Goal: Task Accomplishment & Management: Manage account settings

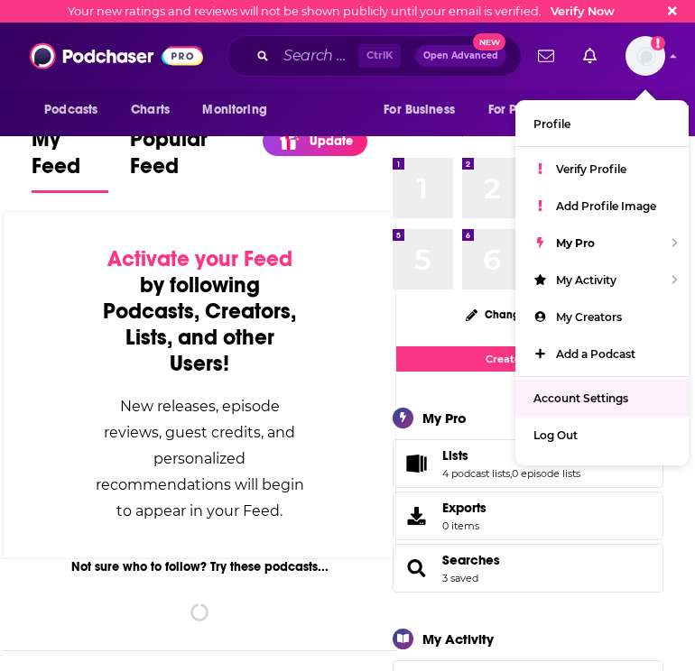
click at [600, 403] on span "Account Settings" at bounding box center [580, 399] width 95 height 14
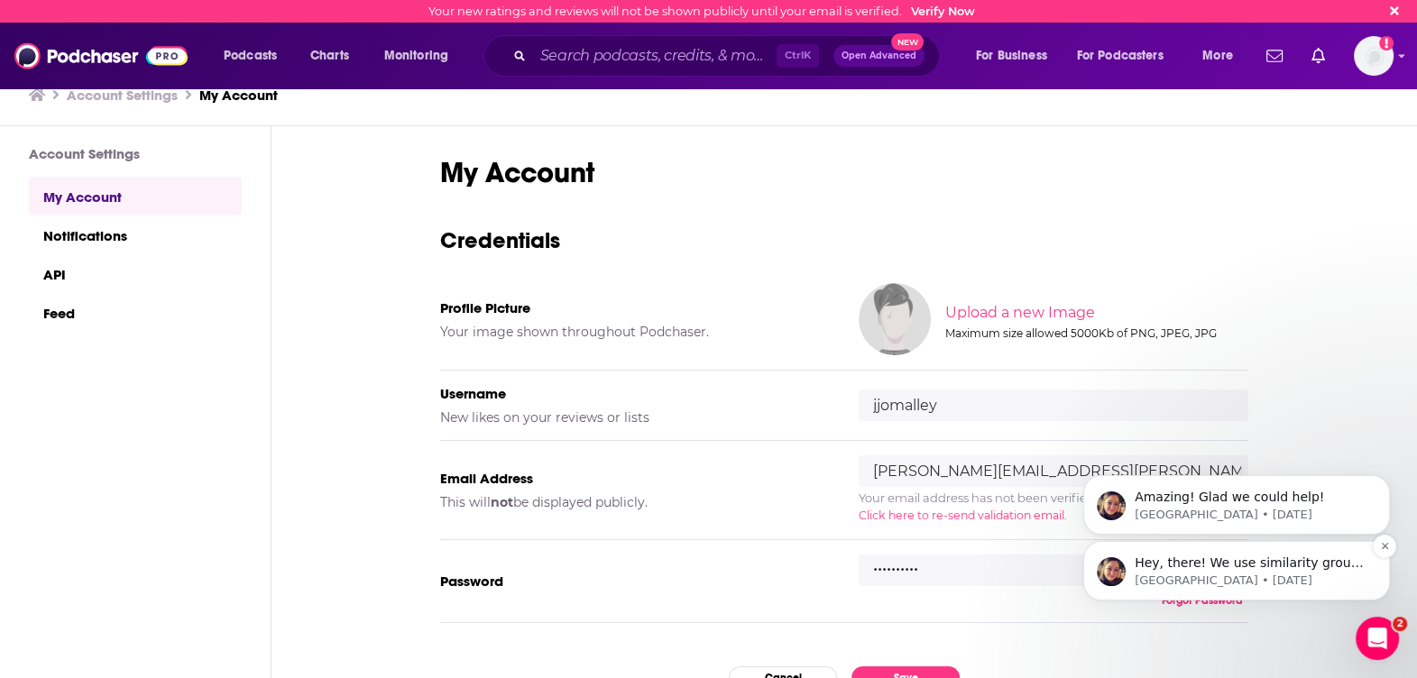
click at [694, 569] on p "Hey, there! We use similarity groups that include keyword similarity, categorie…" at bounding box center [1251, 564] width 233 height 18
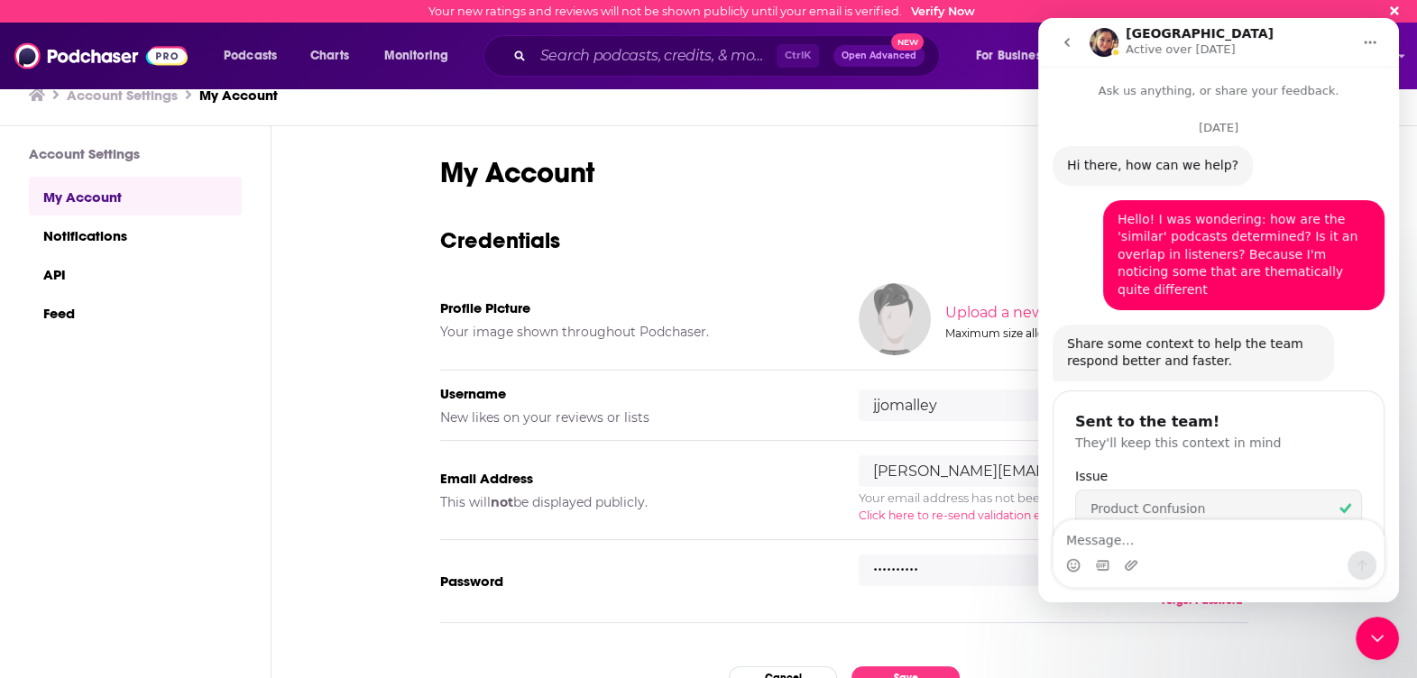
scroll to position [78, 0]
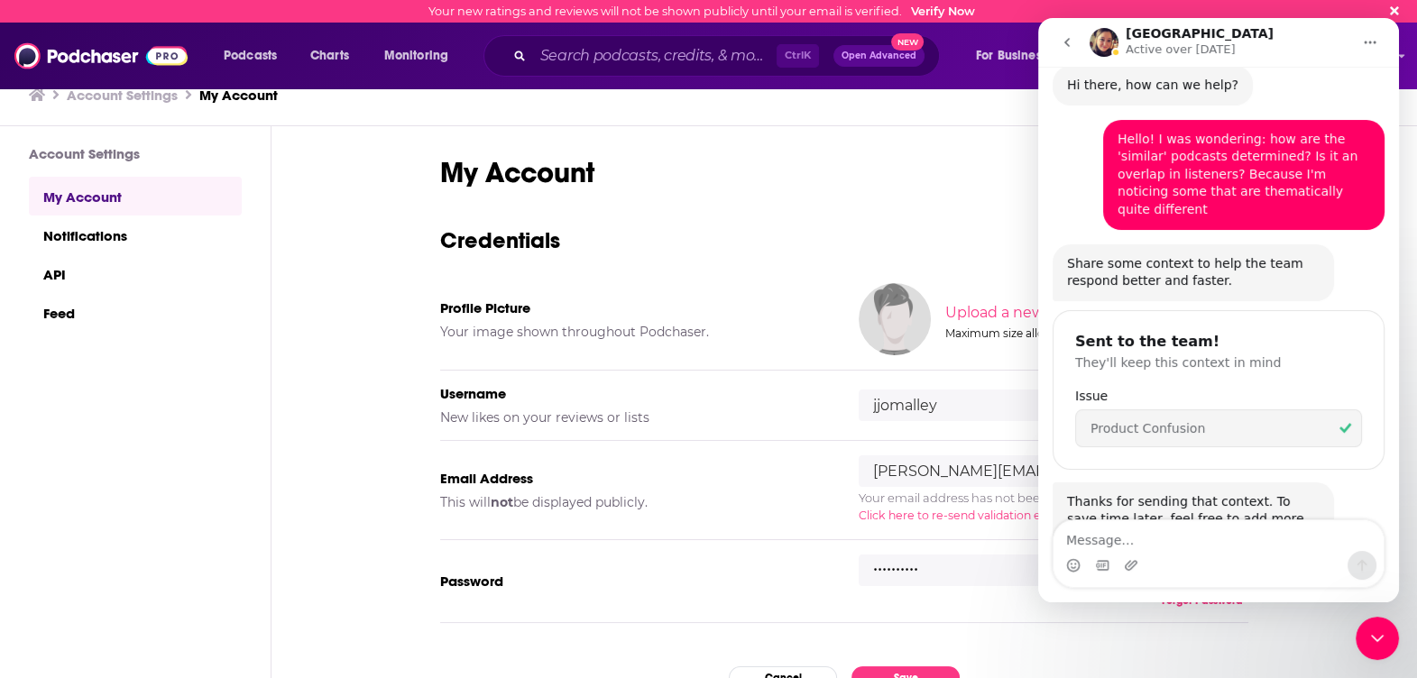
click at [694, 637] on icon "Close Intercom Messenger" at bounding box center [1378, 639] width 22 height 22
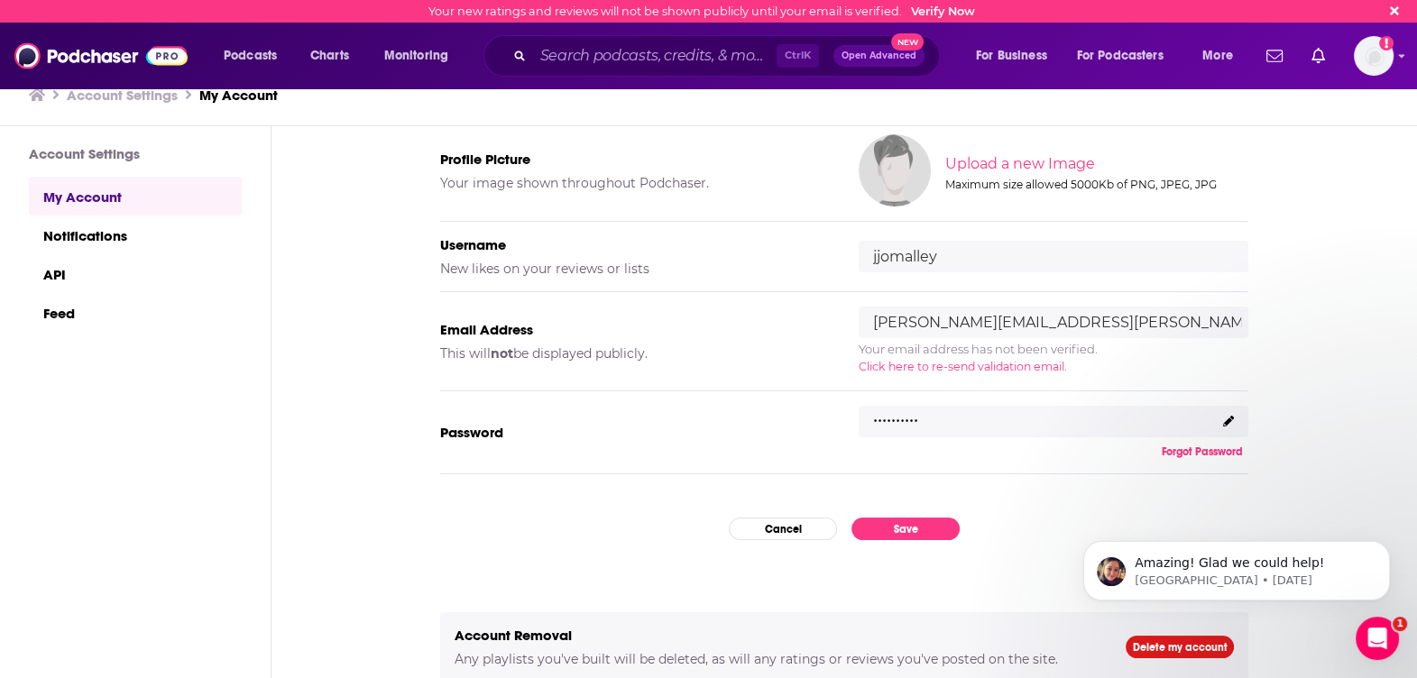
scroll to position [144, 0]
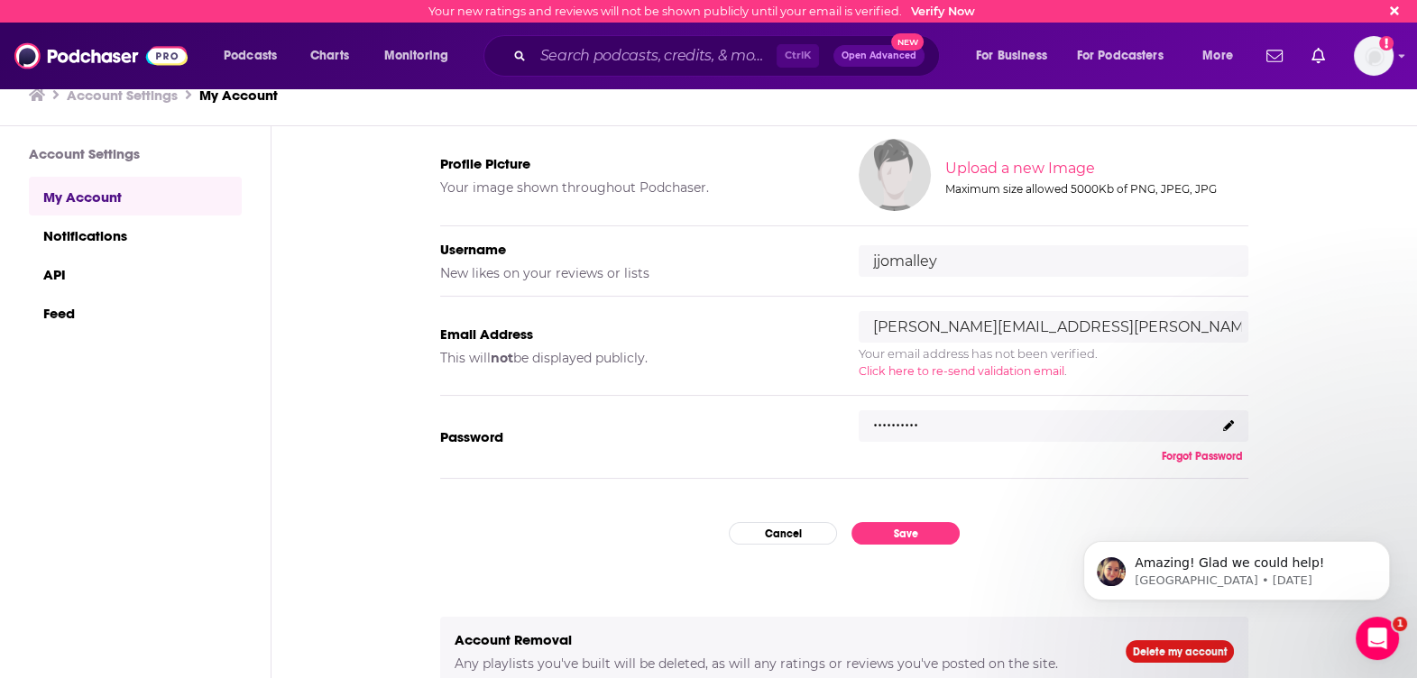
click at [694, 424] on icon at bounding box center [1228, 425] width 11 height 11
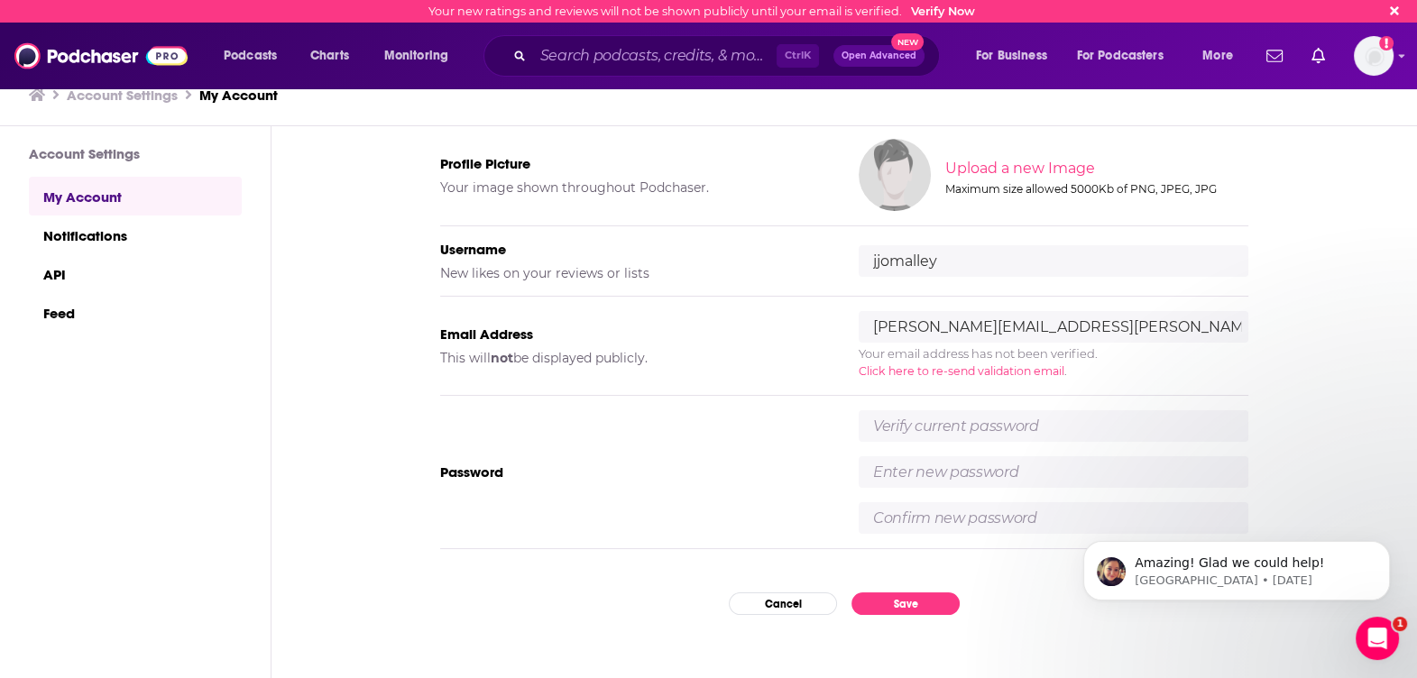
click at [694, 428] on input "text" at bounding box center [1054, 427] width 390 height 32
type input "Figgychickens22!"
type input "F"
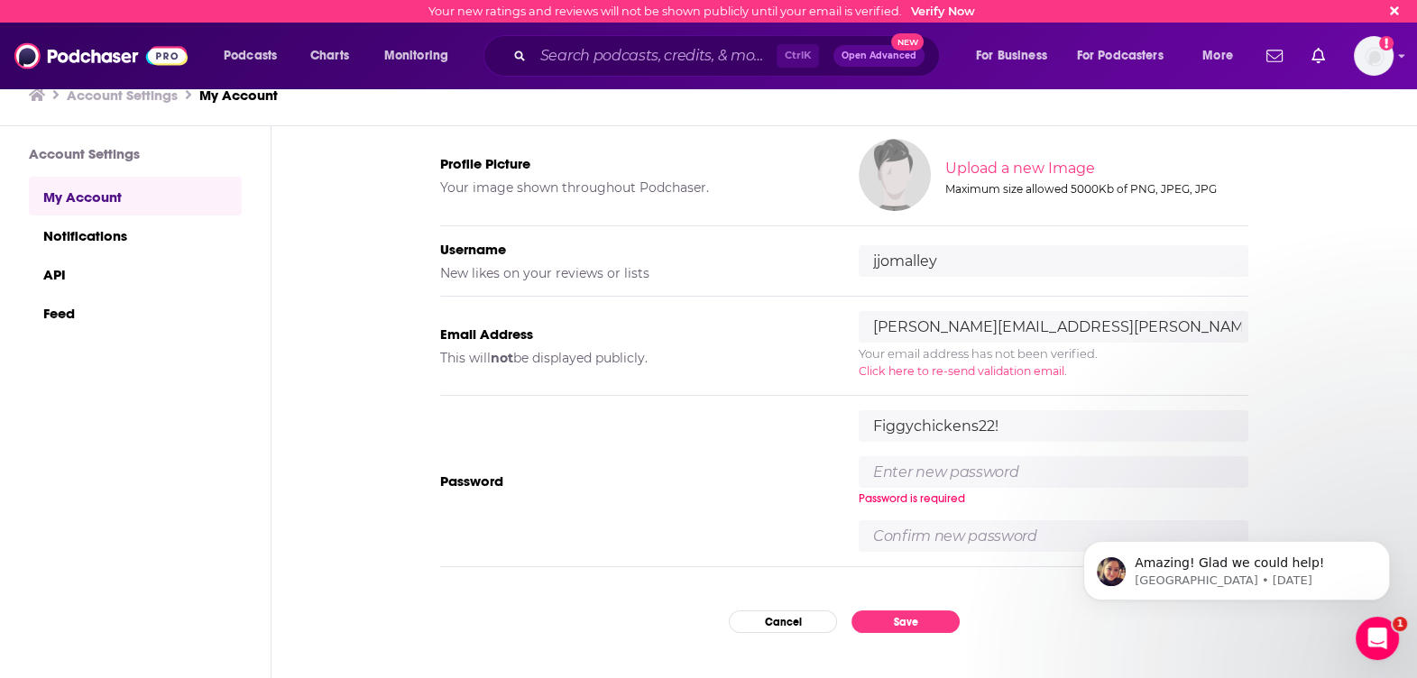
click at [521, 499] on div "Password [SECURITY_DATA] Password is required" at bounding box center [844, 481] width 808 height 171
click at [694, 466] on input "text" at bounding box center [1054, 473] width 390 height 32
paste input "C1nsights"
type input "C1nsights"
click at [694, 544] on input "text" at bounding box center [1054, 537] width 390 height 32
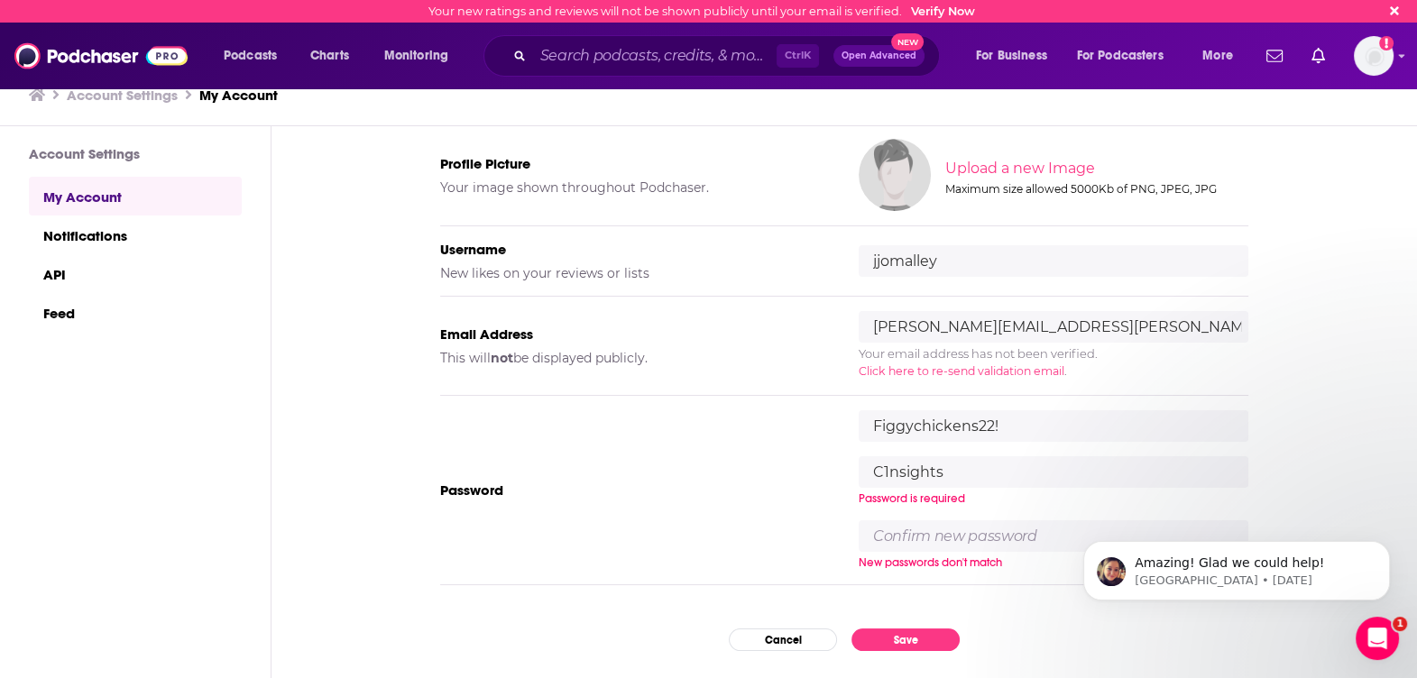
paste input "C1nsights"
type input "C1nsights"
click at [694, 635] on div "My Account Credentials Profile Picture Your image shown throughout Podchaser. U…" at bounding box center [845, 403] width 1146 height 554
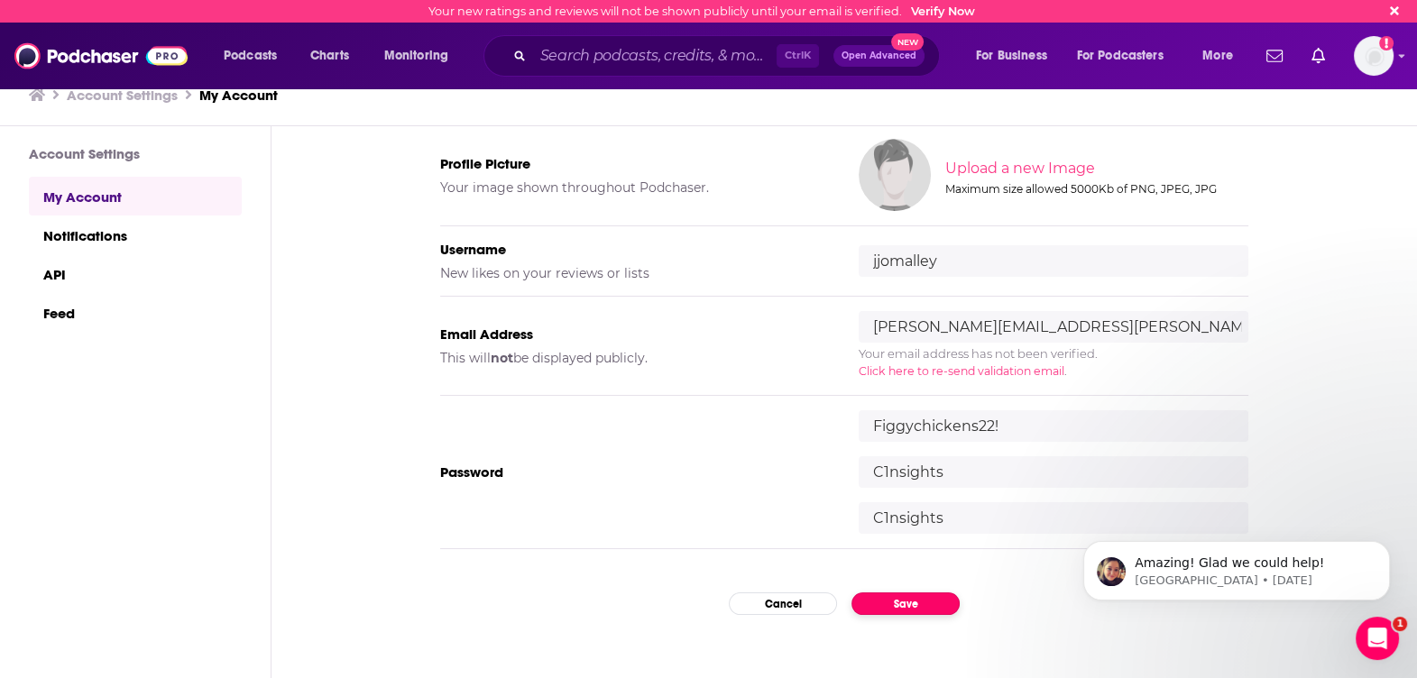
click at [694, 595] on button "Save" at bounding box center [906, 604] width 108 height 23
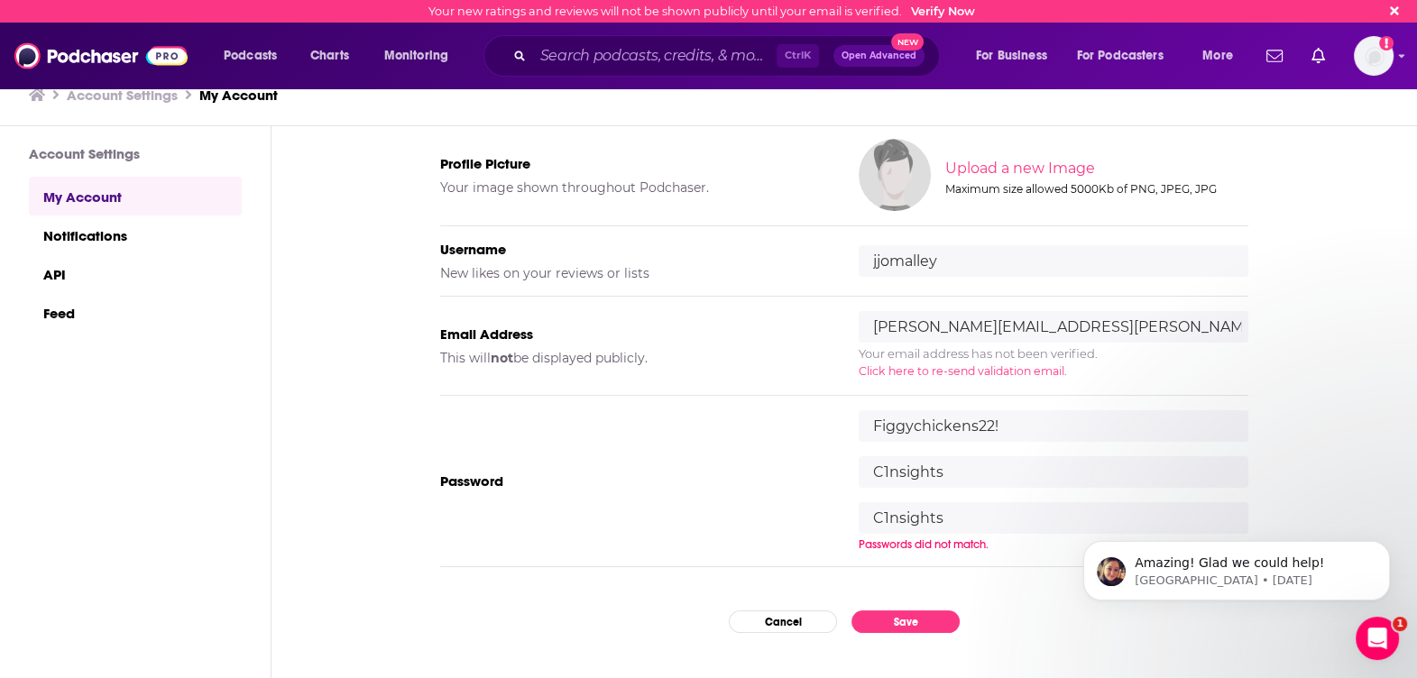
click at [694, 484] on input "C1nsights" at bounding box center [1054, 473] width 390 height 32
paste input "C1nsights"
type input "C1nsights"
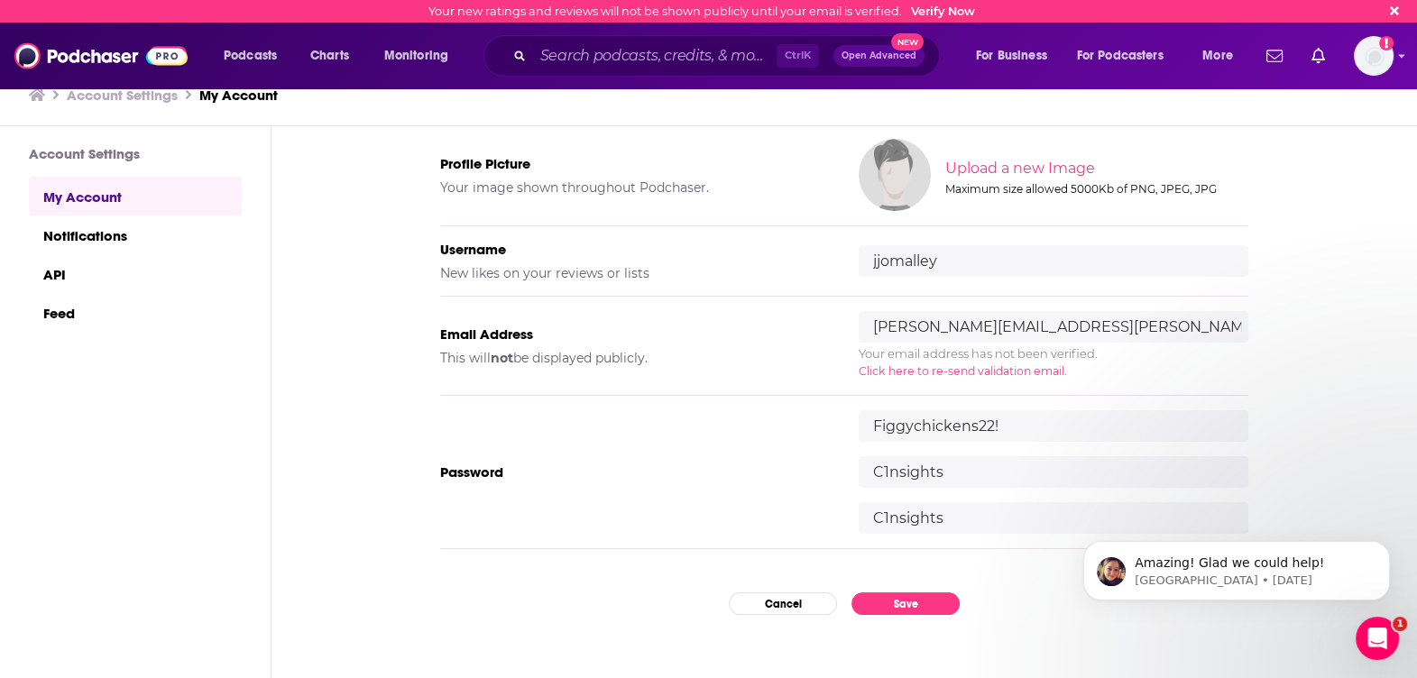
click at [694, 522] on input "C1nsights" at bounding box center [1054, 519] width 390 height 32
paste input "C1nsights"
type input "C1nsights"
click at [694, 464] on input "C1nsights" at bounding box center [1054, 473] width 390 height 32
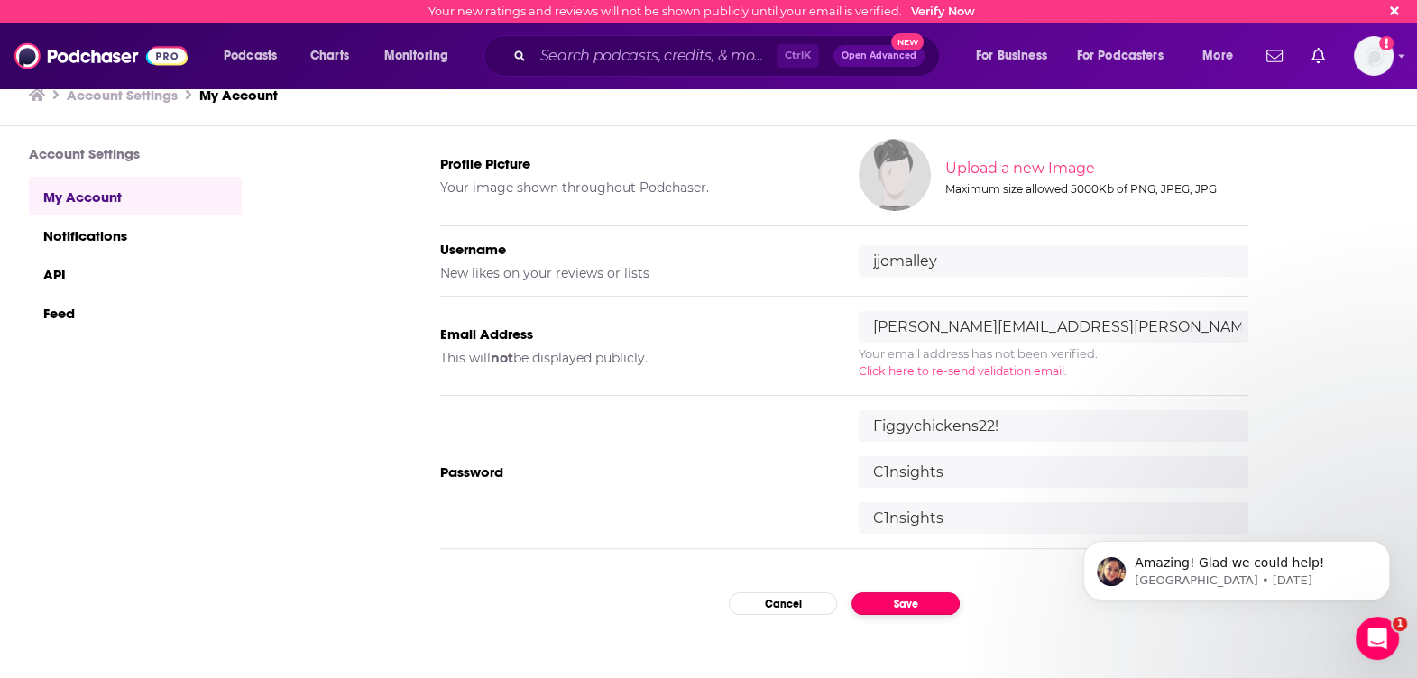
click at [694, 605] on button "Save" at bounding box center [906, 604] width 108 height 23
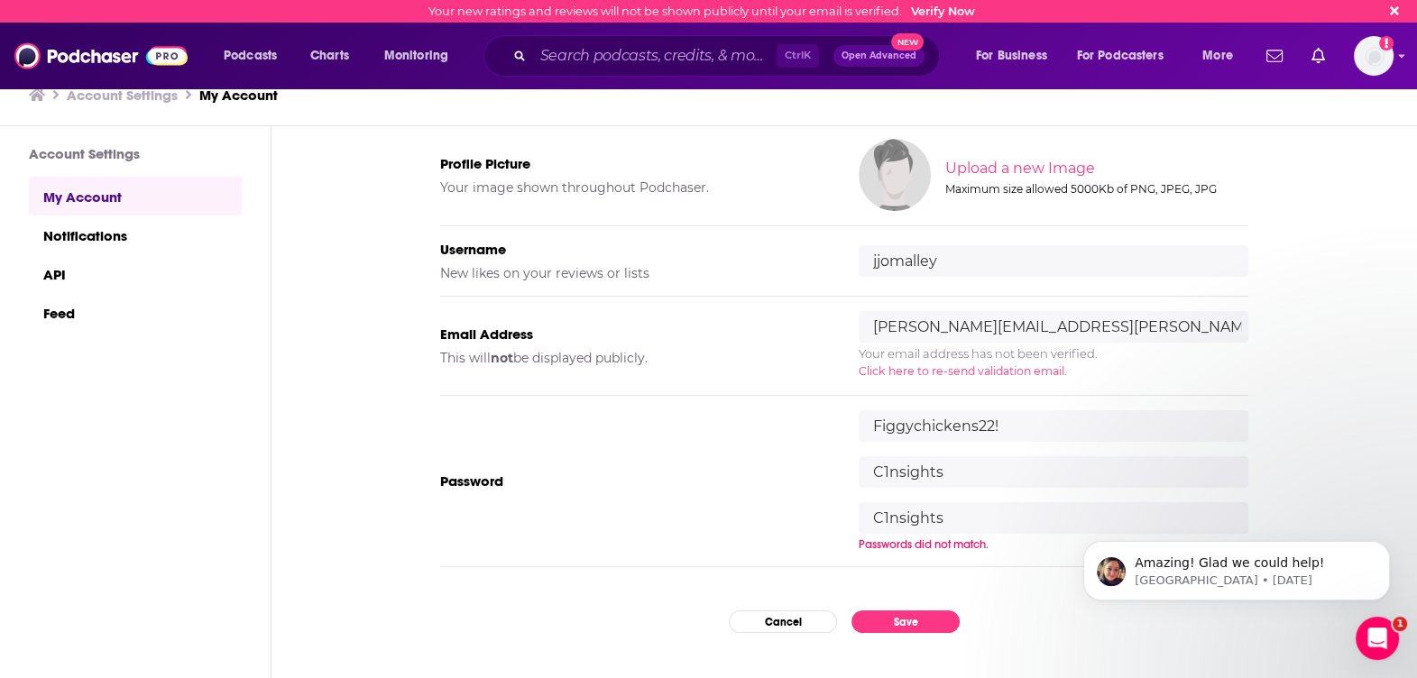
click at [694, 59] on div "Podcasts Charts Monitoring Ctrl K Open Advanced New For Business For Podcasters…" at bounding box center [708, 56] width 1417 height 67
click at [694, 54] on img "Logged in as jjomalley" at bounding box center [1374, 56] width 40 height 40
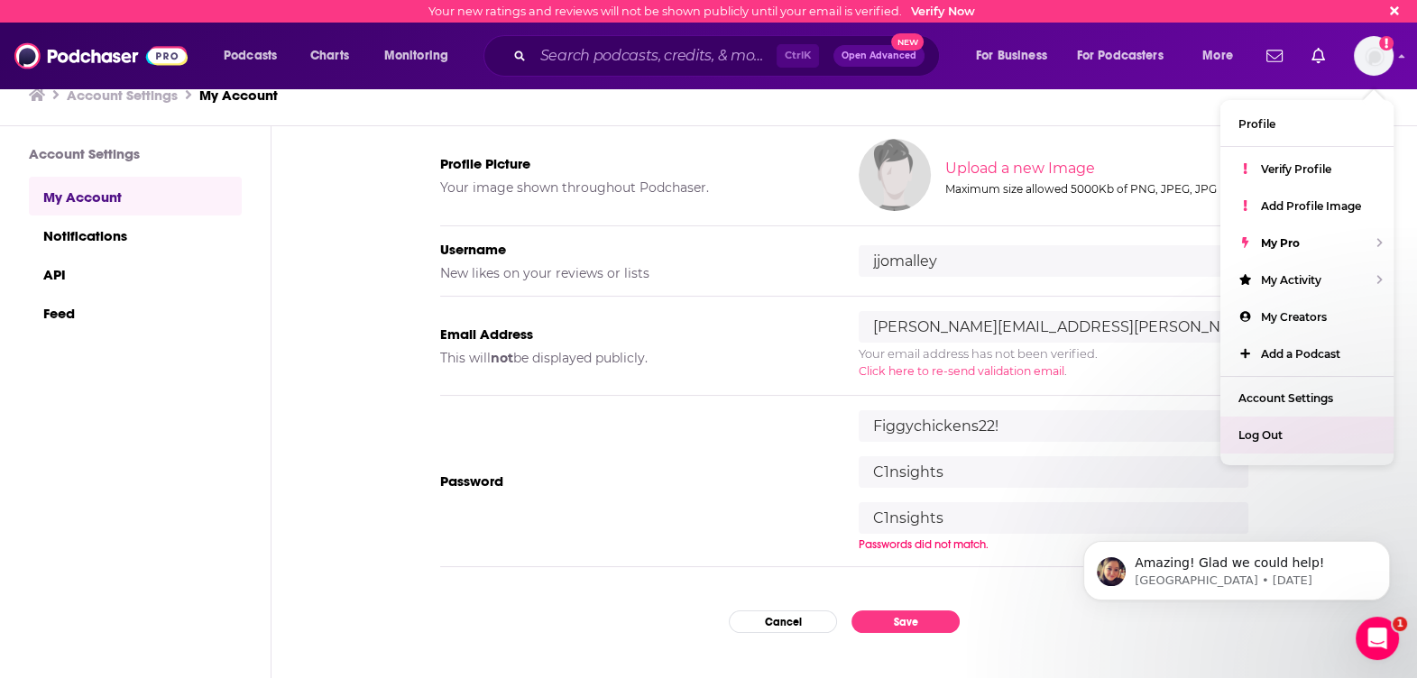
click at [694, 426] on input "Figgychickens22!" at bounding box center [1054, 427] width 390 height 32
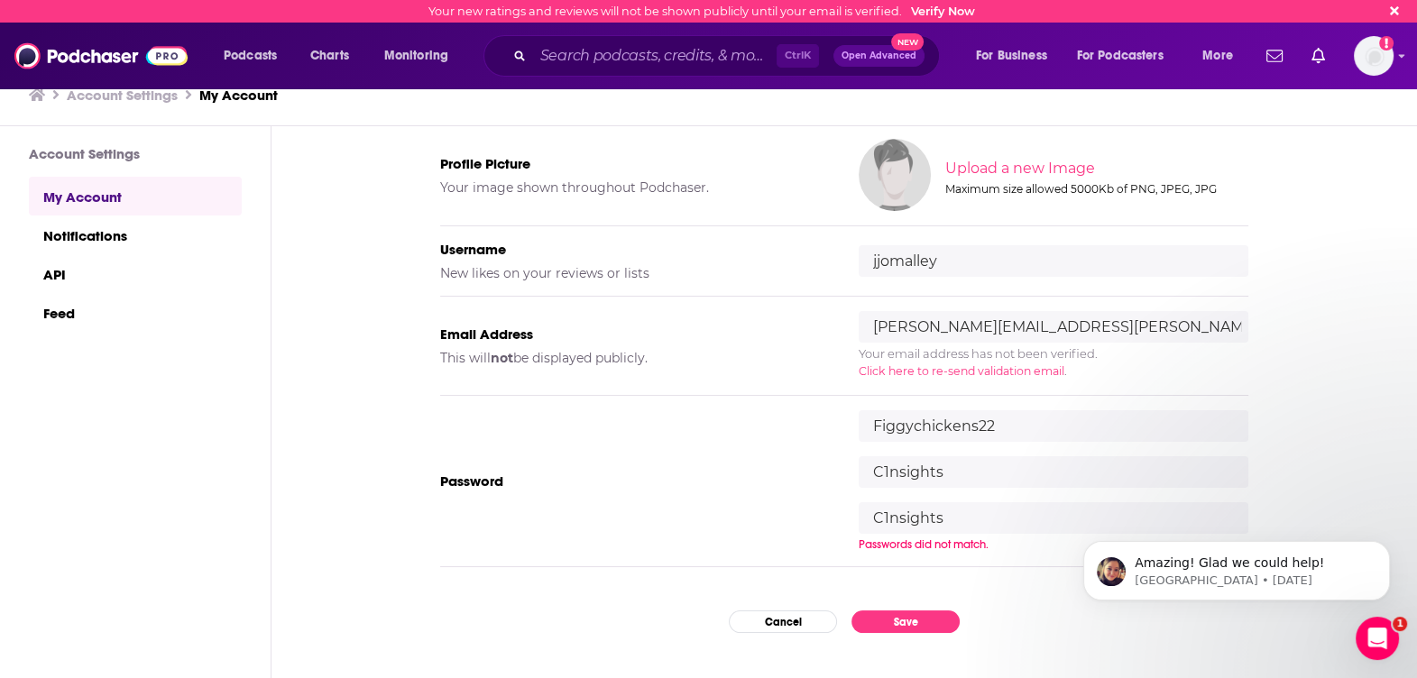
type input "Figgychickens22"
click at [694, 621] on div "My Account Credentials Profile Picture Your image shown throughout Podchaser. U…" at bounding box center [845, 403] width 1146 height 554
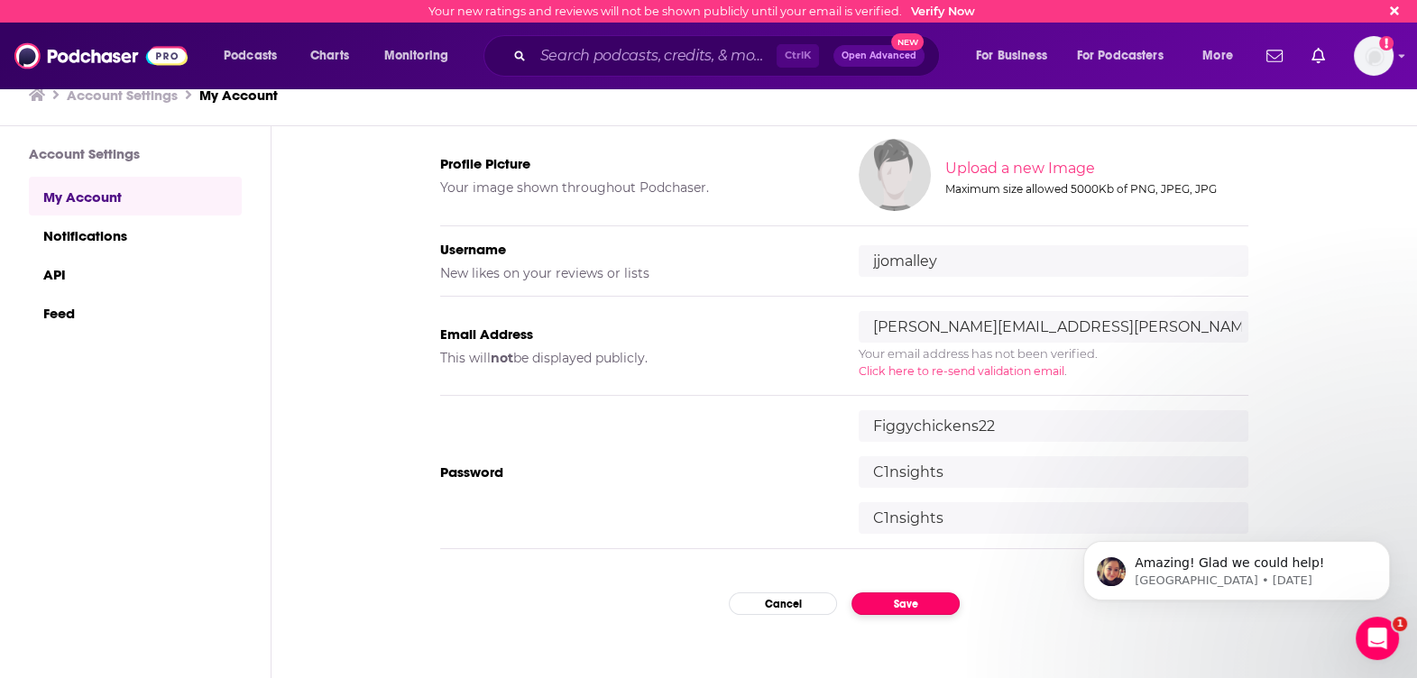
click at [694, 605] on button "Save" at bounding box center [906, 604] width 108 height 23
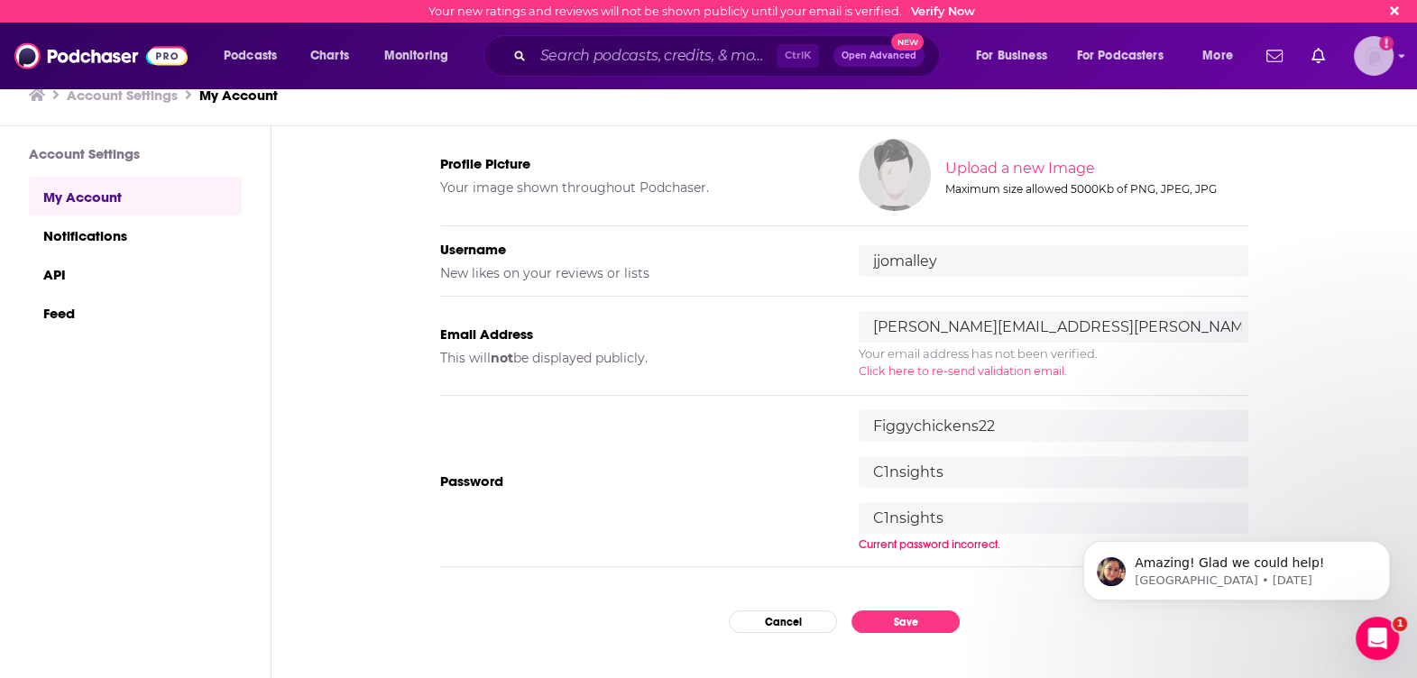
click at [694, 58] on img "Logged in as jjomalley" at bounding box center [1374, 56] width 40 height 40
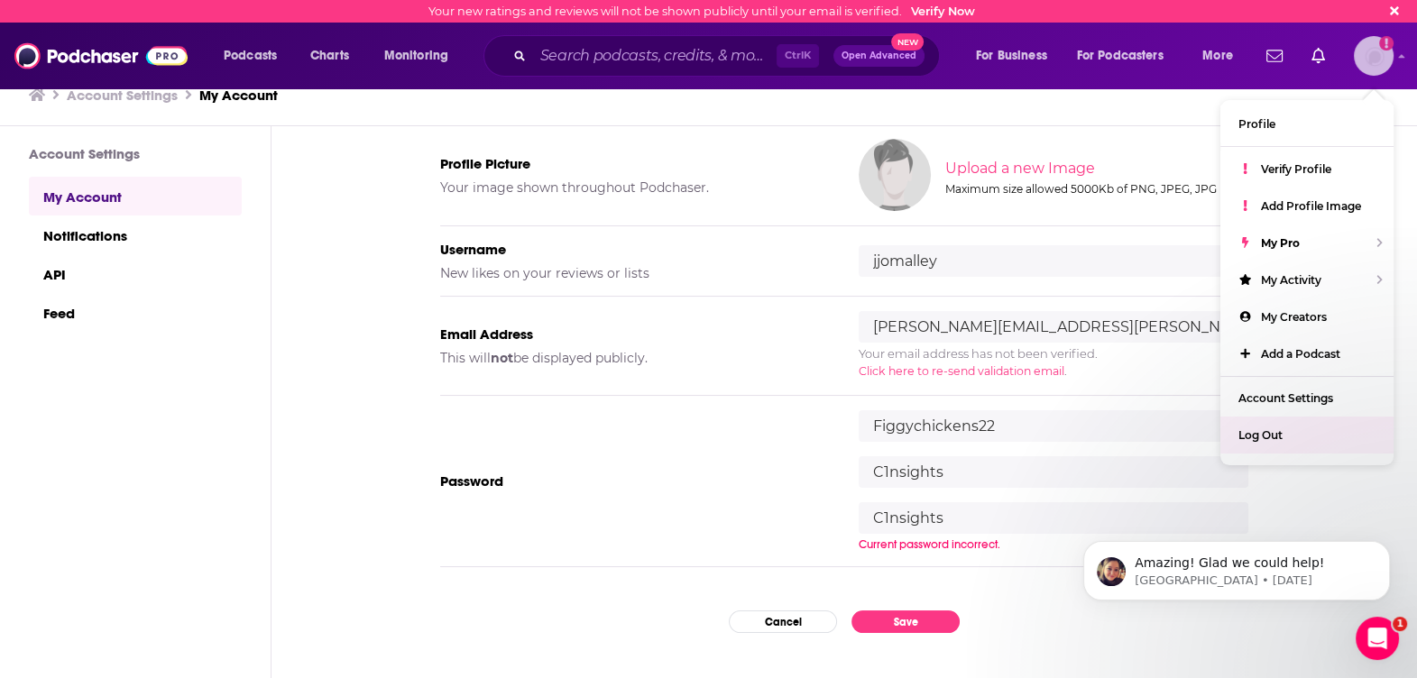
click at [694, 442] on span "Log Out" at bounding box center [1261, 436] width 44 height 14
